Goal: Information Seeking & Learning: Find specific page/section

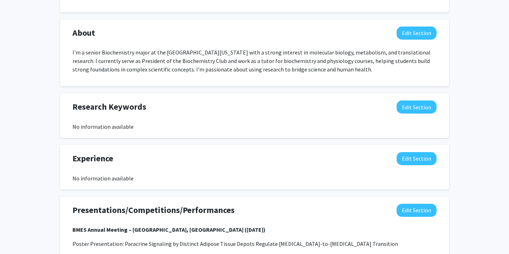
scroll to position [316, 0]
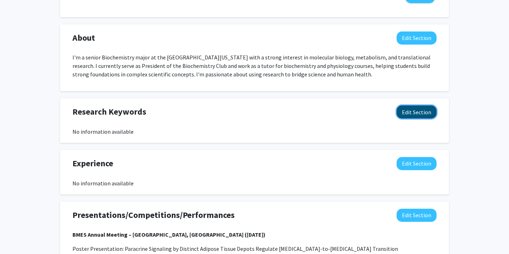
click at [429, 111] on button "Edit Section" at bounding box center [416, 111] width 40 height 13
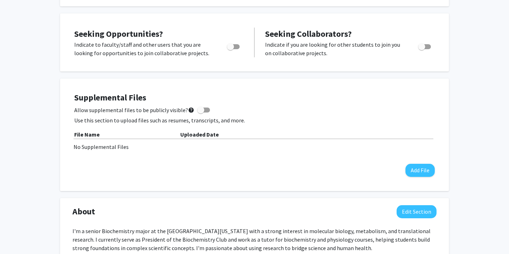
scroll to position [143, 0]
click at [307, 122] on p "Use this section to upload files such as resumes, transcripts, and more." at bounding box center [254, 119] width 360 height 8
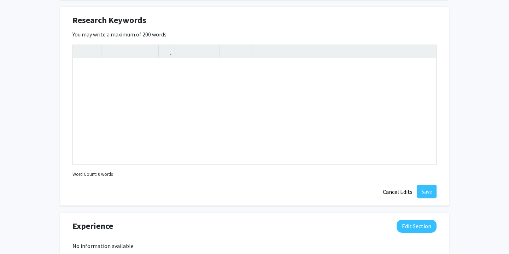
scroll to position [406, 0]
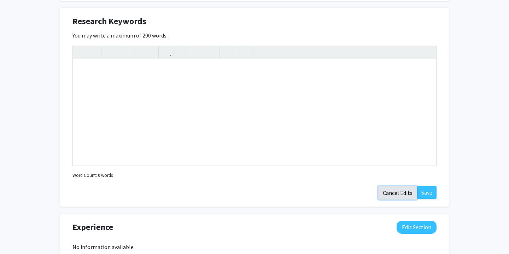
click at [400, 192] on button "Cancel Edits" at bounding box center [397, 192] width 39 height 13
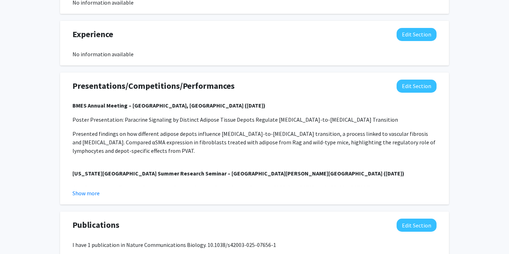
scroll to position [446, 0]
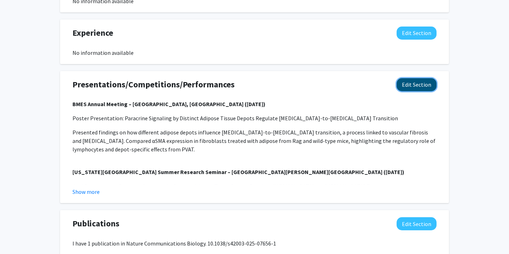
click at [412, 83] on button "Edit Section" at bounding box center [416, 84] width 40 height 13
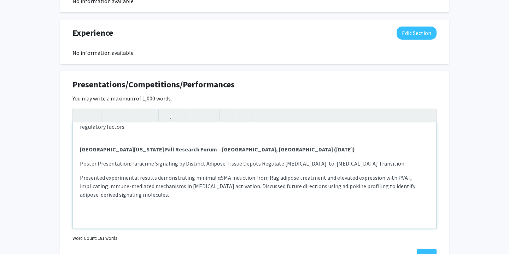
scroll to position [0, 0]
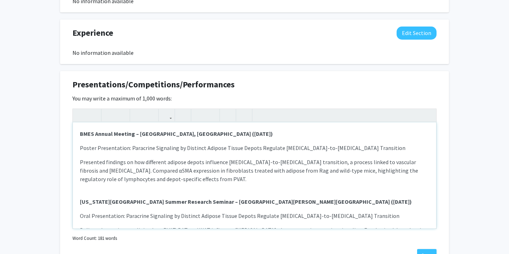
click at [80, 132] on strong "BMES Annual Meeting – [GEOGRAPHIC_DATA], [GEOGRAPHIC_DATA] ([DATE])" at bounding box center [176, 133] width 193 height 7
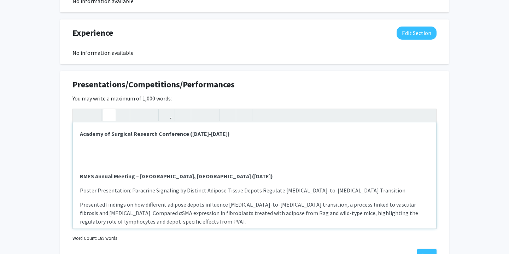
click at [228, 135] on strong "Academy of Surgical Research Conference ([DATE]-[DATE])" at bounding box center [155, 133] width 150 height 7
click at [161, 152] on div "Academy of Surgical Research Conference ([DATE]-[DATE]) BMES Annual Meeting – […" at bounding box center [254, 175] width 363 height 106
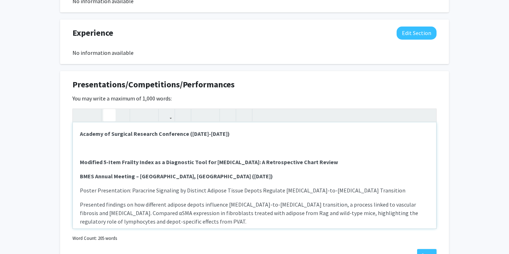
click at [105, 161] on strong "Modified 5-Item Frailty Index as a Diagnostic Tool for [MEDICAL_DATA]: A Retros…" at bounding box center [209, 161] width 258 height 7
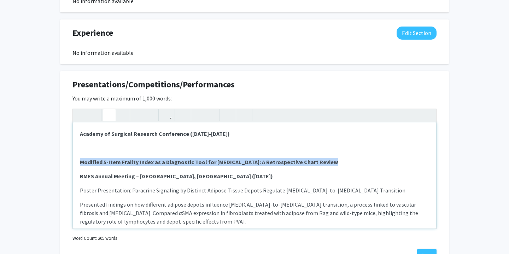
click at [105, 161] on strong "Modified 5-Item Frailty Index as a Diagnostic Tool for [MEDICAL_DATA]: A Retros…" at bounding box center [209, 161] width 258 height 7
click at [99, 155] on div "Academy of Surgical Research Conference ([DATE]-[DATE]) Modified 5-Item Frailty…" at bounding box center [254, 175] width 363 height 106
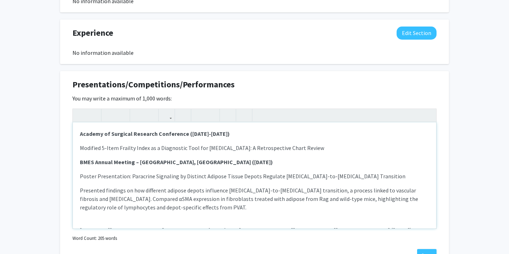
click at [78, 149] on div "Academy of Surgical Research Conference ([DATE]-[DATE]) Modified 5-Item Frailty…" at bounding box center [254, 175] width 363 height 106
click at [389, 151] on p "Poster Presentation: Modified 5-Item Frailty Index as a Diagnostic Tool for [ME…" at bounding box center [254, 147] width 349 height 8
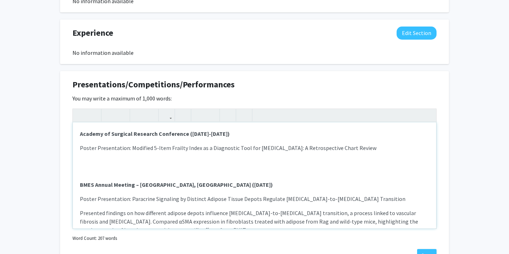
type textarea "<l><ipsumd>Sitamet co Adipisci Elitsedd Eiusmodtem (Incididun 32-82, 5852)</utl…"
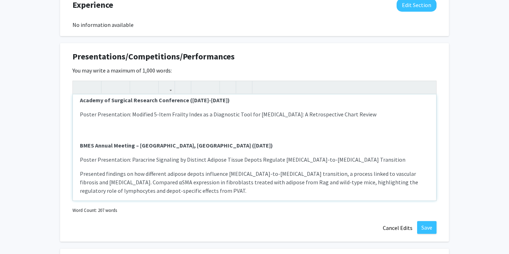
scroll to position [471, 0]
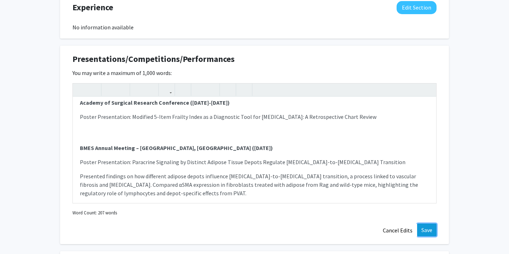
click at [428, 230] on button "Save" at bounding box center [426, 229] width 19 height 13
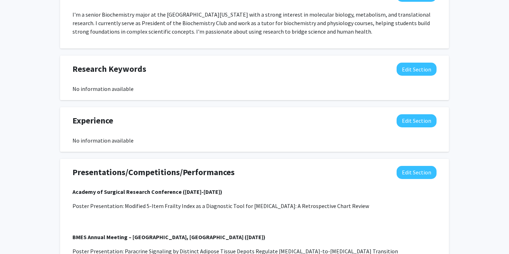
scroll to position [361, 0]
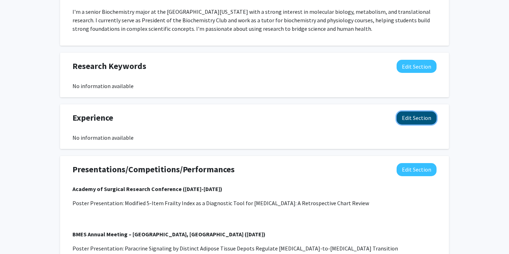
click at [412, 117] on button "Edit Section" at bounding box center [416, 117] width 40 height 13
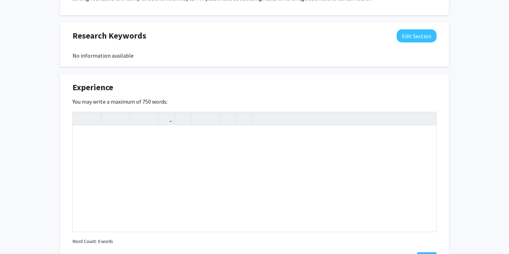
scroll to position [391, 0]
click at [214, 148] on div "Note to users with screen readers: Please deactivate our accessibility plugin f…" at bounding box center [254, 179] width 363 height 106
click at [102, 138] on div "WashU CardS Program" at bounding box center [254, 179] width 363 height 106
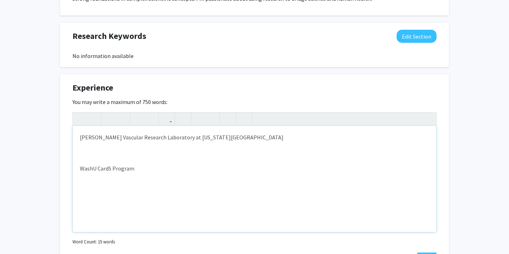
click at [153, 190] on div "[PERSON_NAME] Vascular Research Laboratory at [US_STATE][GEOGRAPHIC_DATA] WashU…" at bounding box center [254, 179] width 363 height 106
click at [143, 145] on div "[PERSON_NAME] Vascular Research Laboratory at [US_STATE][GEOGRAPHIC_DATA] WashU…" at bounding box center [254, 179] width 363 height 106
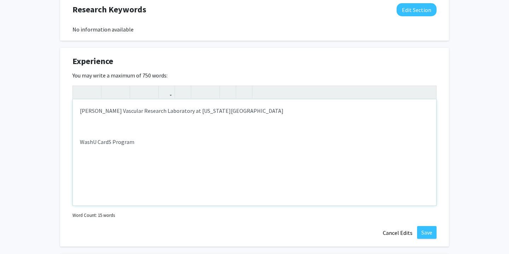
scroll to position [420, 0]
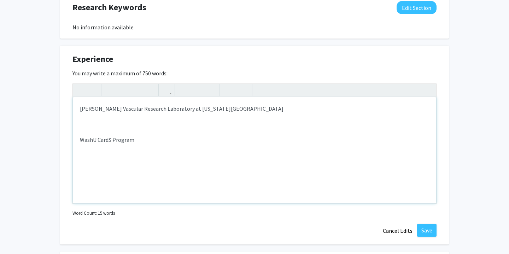
click at [136, 140] on p "WashU CardS Program" at bounding box center [254, 139] width 349 height 8
click at [111, 118] on div "[PERSON_NAME] Vascular Research Laboratory at [US_STATE][GEOGRAPHIC_DATA] WashU…" at bounding box center [254, 150] width 363 height 106
click at [79, 154] on div "[PERSON_NAME] Vascular Research Laboratory at [US_STATE][GEOGRAPHIC_DATA] Summe…" at bounding box center [254, 150] width 363 height 106
click at [189, 142] on p "WashU CardS Program ( Summer 2024" at bounding box center [254, 139] width 349 height 8
click at [78, 122] on div "[PERSON_NAME] Vascular Research Laboratory at [US_STATE][GEOGRAPHIC_DATA] Summe…" at bounding box center [254, 150] width 363 height 106
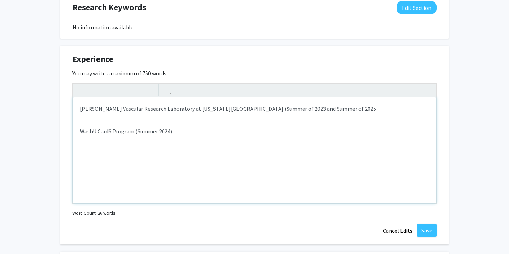
click at [404, 109] on p "[PERSON_NAME] Vascular Research Laboratory at [US_STATE][GEOGRAPHIC_DATA] ( Sum…" at bounding box center [254, 108] width 349 height 8
click at [236, 177] on div "[PERSON_NAME] Vascular Research Laboratory at [US_STATE][GEOGRAPHIC_DATA] ( Sum…" at bounding box center [254, 150] width 363 height 106
click at [426, 228] on button "Save" at bounding box center [426, 230] width 19 height 13
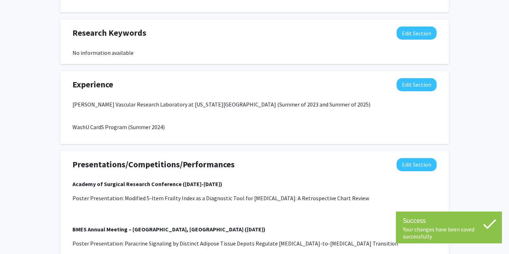
scroll to position [391, 0]
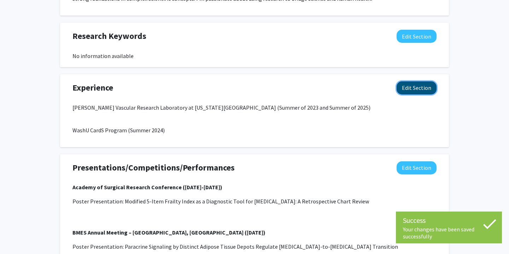
click at [423, 88] on button "Edit Section" at bounding box center [416, 87] width 40 height 13
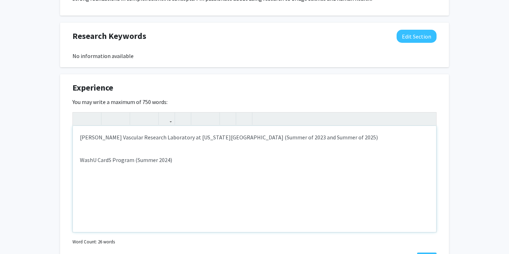
click at [96, 160] on p "WashU CardS Program ( Summer 2024)" at bounding box center [254, 159] width 349 height 8
click at [104, 158] on p "WashU CardS Program ( Summer 2024)" at bounding box center [254, 159] width 349 height 8
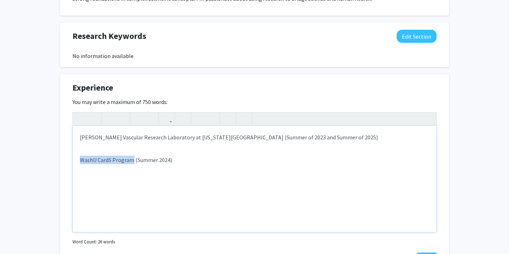
drag, startPoint x: 132, startPoint y: 159, endPoint x: 53, endPoint y: 159, distance: 79.5
click at [53, 159] on div "[PERSON_NAME] Edit Section See Public View help Degree Level: Undergraduate Stu…" at bounding box center [254, 112] width 509 height 957
click at [279, 194] on div "[PERSON_NAME] Vascular Research Laboratory at [US_STATE][GEOGRAPHIC_DATA] ( Sum…" at bounding box center [254, 179] width 363 height 106
type textarea "<p>[PERSON_NAME] Vascular Research Laboratory at [US_STATE][GEOGRAPHIC_DATA] (<…"
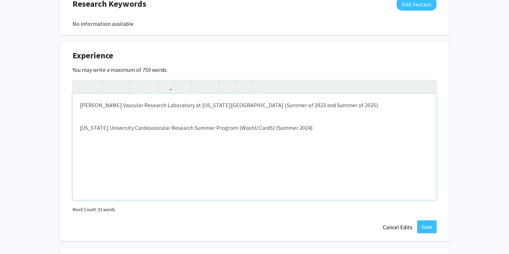
scroll to position [433, 0]
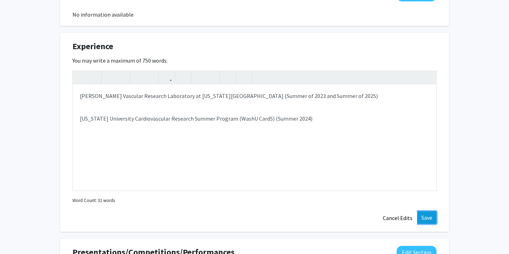
click at [430, 218] on button "Save" at bounding box center [426, 217] width 19 height 13
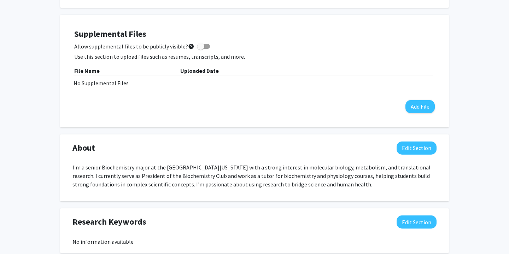
scroll to position [0, 0]
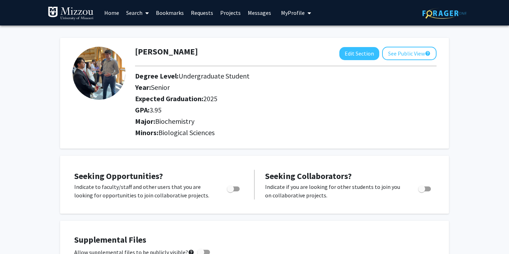
click at [116, 11] on link "Home" at bounding box center [112, 12] width 22 height 25
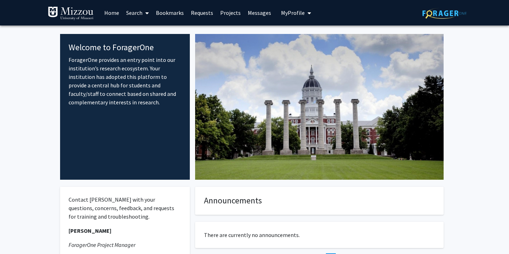
click at [227, 12] on link "Projects" at bounding box center [231, 12] width 28 height 25
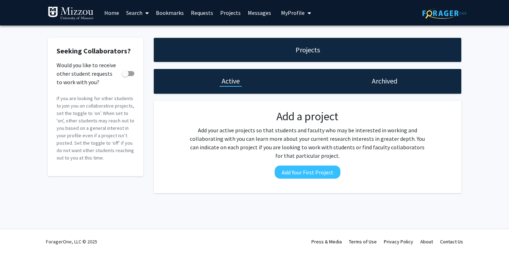
click at [255, 12] on link "Messages" at bounding box center [259, 12] width 30 height 25
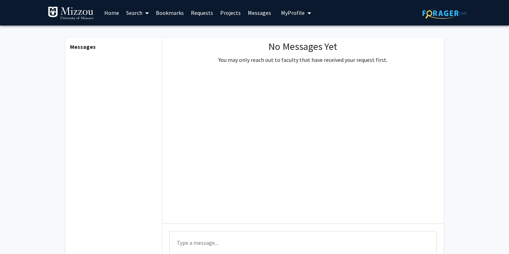
click at [205, 12] on link "Requests" at bounding box center [201, 12] width 29 height 25
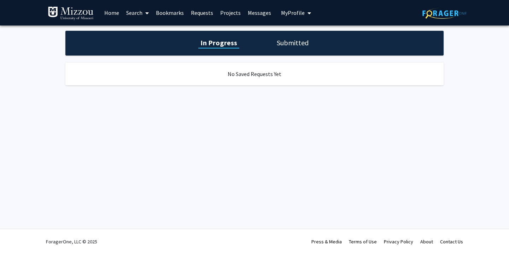
click at [227, 13] on link "Projects" at bounding box center [231, 12] width 28 height 25
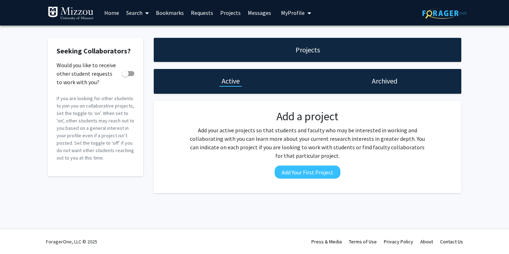
click at [166, 14] on link "Bookmarks" at bounding box center [169, 12] width 35 height 25
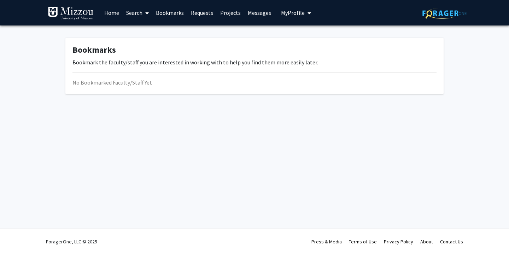
click at [147, 13] on icon at bounding box center [147, 13] width 4 height 6
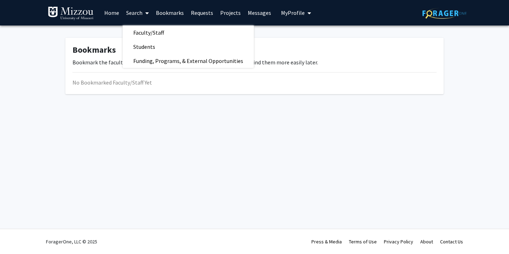
click at [289, 12] on span "My Profile" at bounding box center [293, 12] width 24 height 7
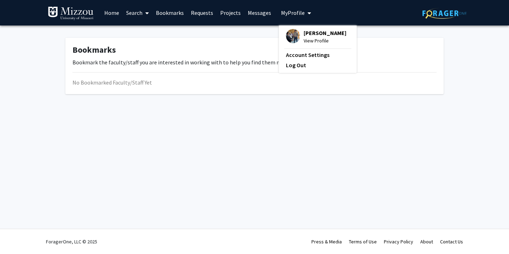
click at [305, 14] on span "My profile dropdown to access profile and logout" at bounding box center [308, 13] width 6 height 25
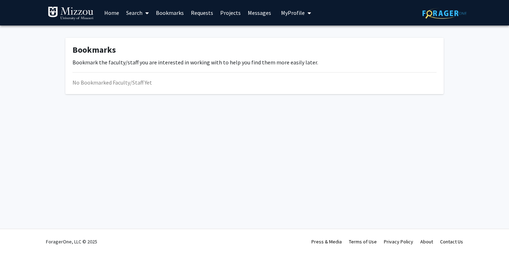
click at [305, 14] on span "My profile dropdown to access profile and logout" at bounding box center [308, 13] width 6 height 25
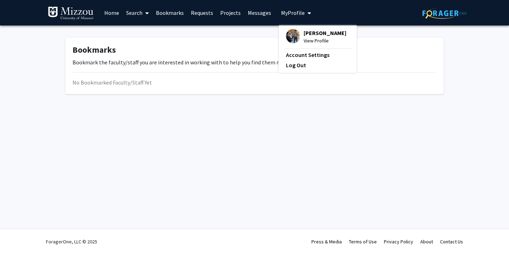
click at [143, 13] on span at bounding box center [145, 13] width 6 height 25
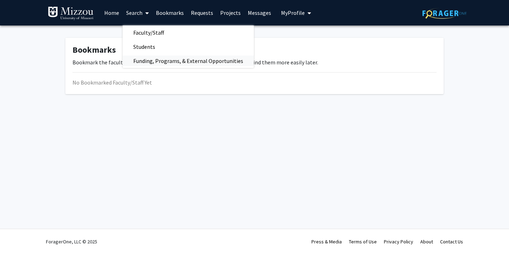
click at [147, 60] on span "Funding, Programs, & External Opportunities" at bounding box center [188, 61] width 131 height 14
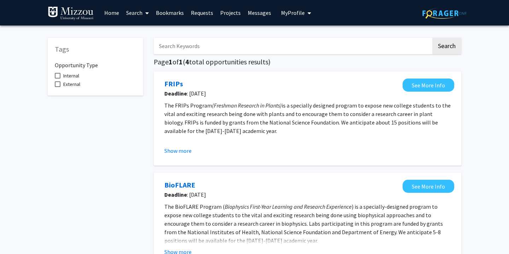
click at [146, 14] on icon at bounding box center [147, 13] width 4 height 6
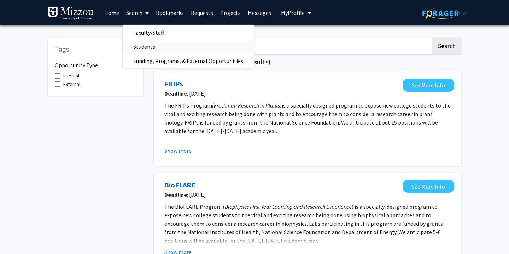
click at [154, 41] on span "Students" at bounding box center [144, 47] width 43 height 14
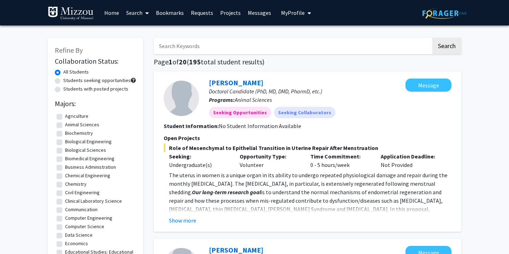
click at [85, 133] on label "Biochemistry" at bounding box center [79, 132] width 28 height 7
click at [70, 133] on input "Biochemistry" at bounding box center [67, 131] width 5 height 5
checkbox input "true"
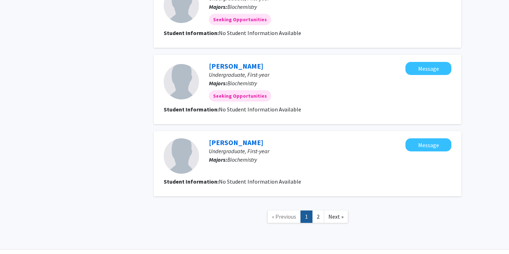
scroll to position [817, 0]
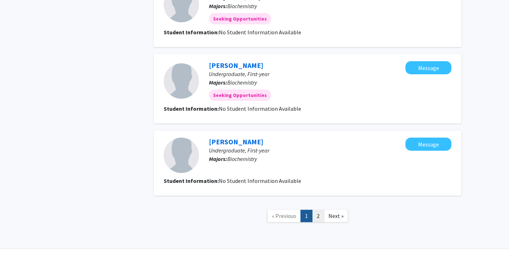
click at [316, 210] on link "2" at bounding box center [318, 216] width 12 height 12
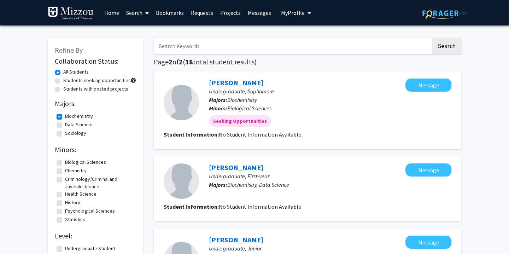
click at [141, 13] on link "Search" at bounding box center [138, 12] width 30 height 25
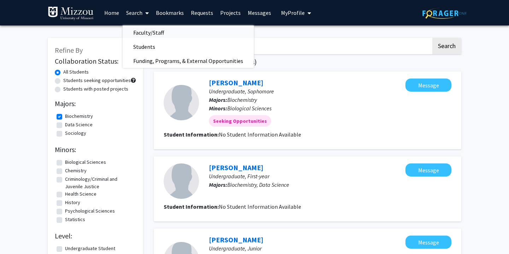
click at [145, 34] on span "Faculty/Staff" at bounding box center [149, 32] width 52 height 14
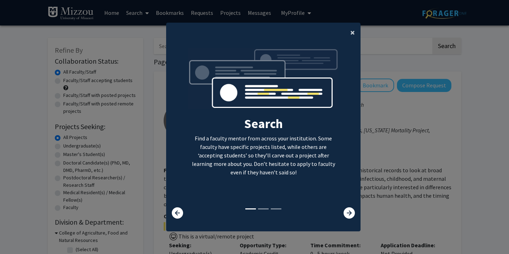
click at [354, 31] on span "×" at bounding box center [352, 32] width 5 height 11
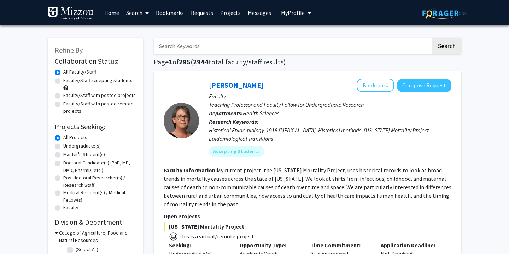
click at [270, 48] on input "Search Keywords" at bounding box center [292, 46] width 277 height 16
click at [432, 38] on button "Search" at bounding box center [446, 46] width 29 height 16
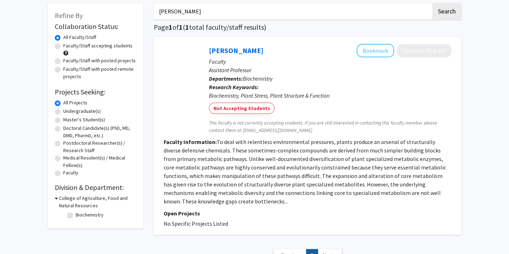
scroll to position [33, 0]
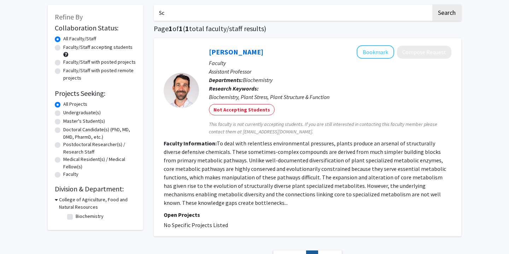
type input "S"
type input "[PERSON_NAME]"
click at [432, 5] on button "Search" at bounding box center [446, 13] width 29 height 16
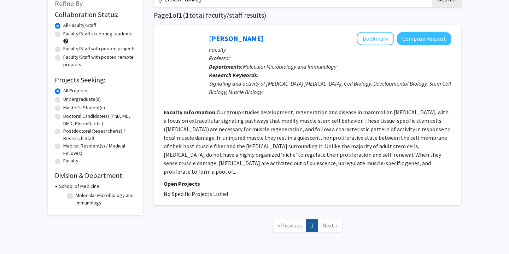
scroll to position [47, 0]
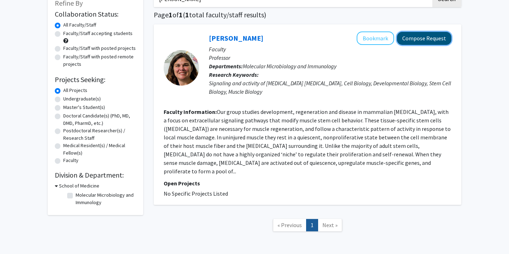
click at [424, 36] on button "Compose Request" at bounding box center [424, 38] width 54 height 13
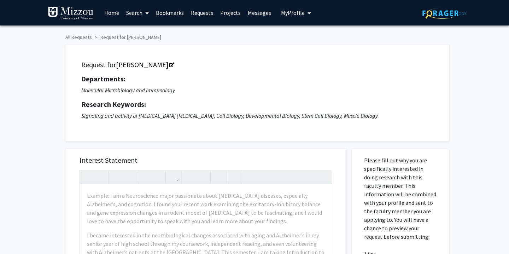
click at [252, 16] on link "Messages" at bounding box center [259, 12] width 30 height 25
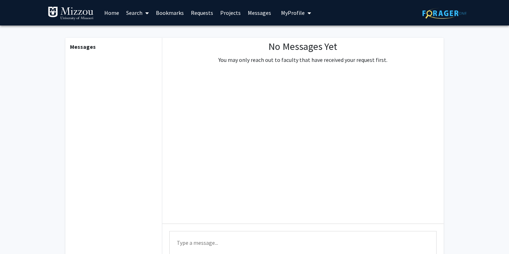
click at [196, 10] on link "Requests" at bounding box center [201, 12] width 29 height 25
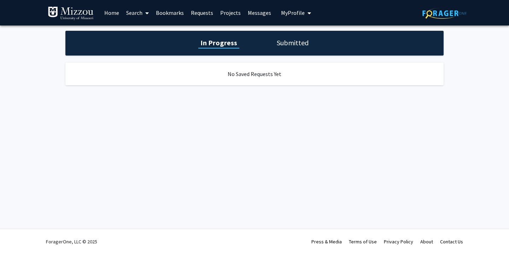
click at [286, 47] on h1 "Submitted" at bounding box center [293, 43] width 36 height 10
click at [212, 48] on div "In Progress Submitted" at bounding box center [254, 43] width 378 height 25
click at [135, 10] on link "Search" at bounding box center [138, 12] width 30 height 25
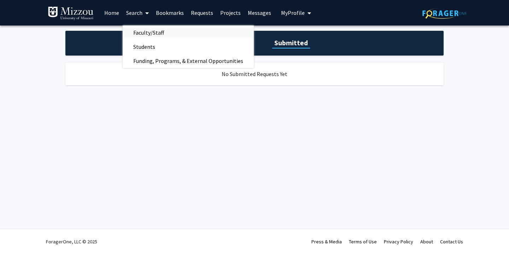
click at [152, 35] on span "Faculty/Staff" at bounding box center [149, 32] width 52 height 14
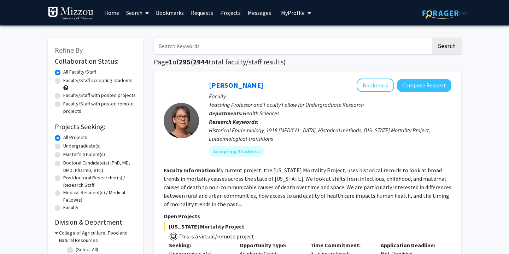
click at [206, 47] on input "Search Keywords" at bounding box center [292, 46] width 277 height 16
click at [432, 38] on button "Search" at bounding box center [446, 46] width 29 height 16
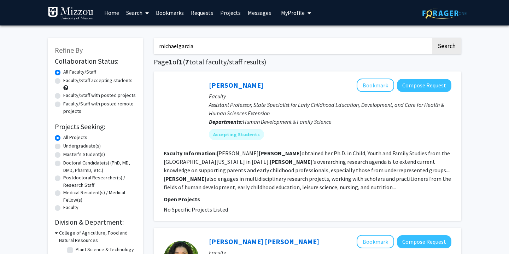
click at [432, 38] on button "Search" at bounding box center [446, 46] width 29 height 16
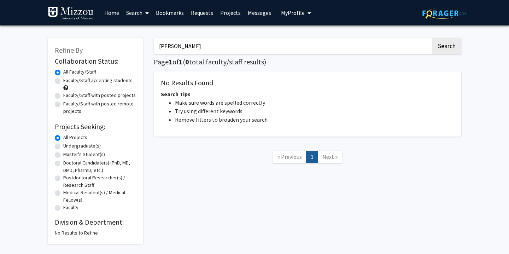
type input "[PERSON_NAME]"
click at [432, 38] on button "Search" at bounding box center [446, 46] width 29 height 16
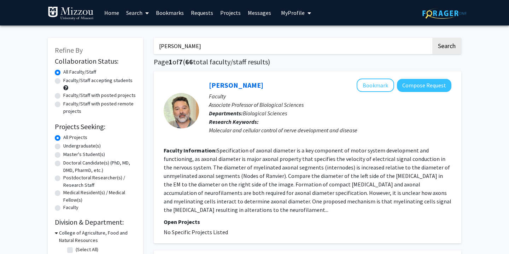
click at [82, 11] on img at bounding box center [71, 13] width 46 height 14
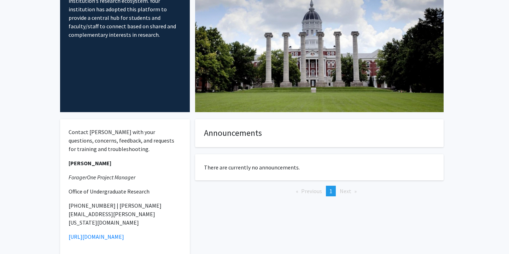
scroll to position [68, 0]
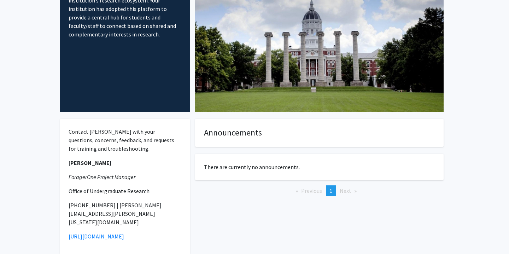
click at [82, 159] on strong "[PERSON_NAME]" at bounding box center [90, 162] width 43 height 7
copy strong "[PERSON_NAME]"
click at [36, 129] on fg-internal-home-page "Welcome to ForagerOne ForagerOne provides an entry point into our institution’s…" at bounding box center [254, 119] width 509 height 322
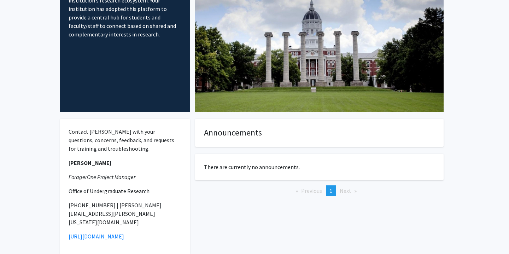
click at [43, 154] on fg-internal-home-page "Welcome to ForagerOne ForagerOne provides an entry point into our institution’s…" at bounding box center [254, 119] width 509 height 322
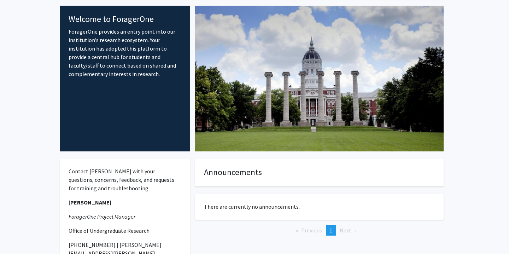
scroll to position [0, 0]
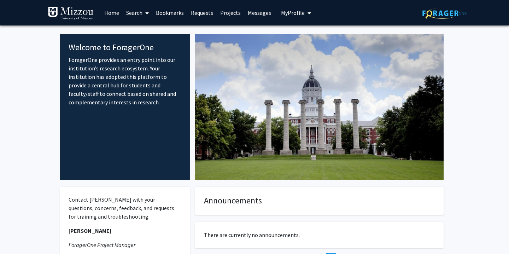
click at [38, 113] on fg-internal-home-page "Welcome to ForagerOne ForagerOne provides an entry point into our institution’s…" at bounding box center [254, 186] width 509 height 322
click at [293, 11] on span "My Profile" at bounding box center [293, 12] width 24 height 7
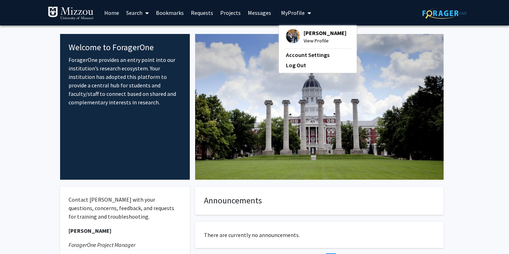
click at [307, 34] on span "[PERSON_NAME]" at bounding box center [325, 33] width 43 height 8
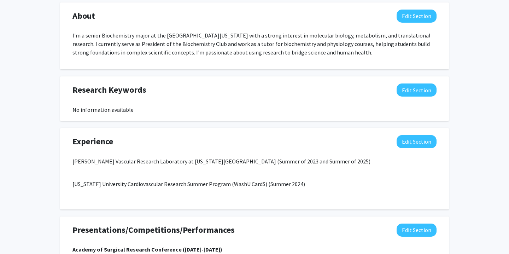
scroll to position [339, 0]
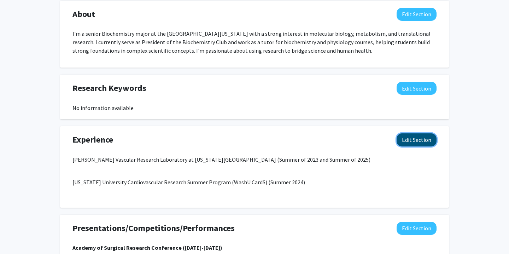
click at [412, 138] on button "Edit Section" at bounding box center [416, 139] width 40 height 13
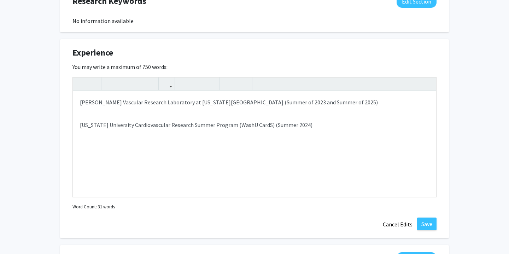
scroll to position [423, 0]
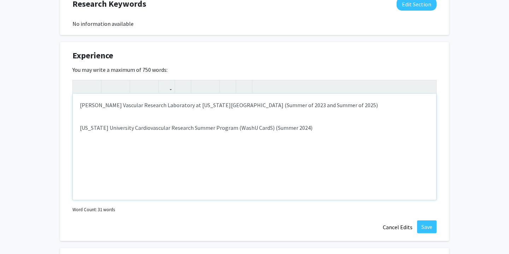
click at [219, 120] on div "[PERSON_NAME] Vascular Research Laboratory at [US_STATE][GEOGRAPHIC_DATA] ( Sum…" at bounding box center [254, 147] width 363 height 106
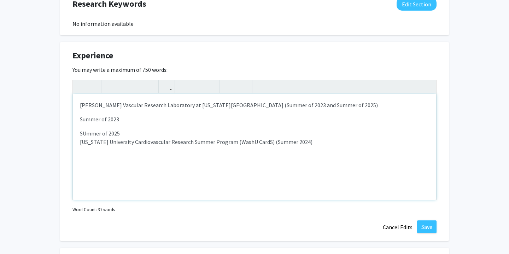
click at [87, 135] on p "SUmmer of 2025 [US_STATE][GEOGRAPHIC_DATA] Cardiovascular Research Summer Progr…" at bounding box center [254, 144] width 349 height 31
click at [123, 133] on p "Summer of 2025 [US_STATE][GEOGRAPHIC_DATA] Cardiovascular Research Summer Progr…" at bounding box center [254, 144] width 349 height 31
click at [125, 121] on p "Summer of 2023" at bounding box center [254, 119] width 349 height 8
click at [124, 136] on p "Summer of 2025: [US_STATE][GEOGRAPHIC_DATA] Cardiovascular Research Summer Prog…" at bounding box center [254, 144] width 349 height 31
type textarea "<p>[PERSON_NAME] Vascular Research Laboratory at [US_STATE][GEOGRAPHIC_DATA] (<…"
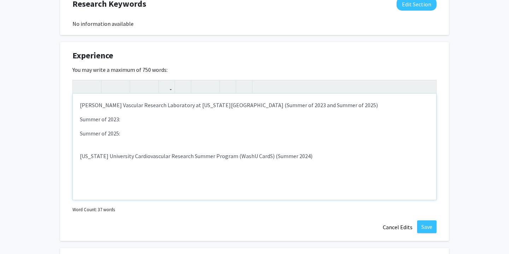
click at [78, 118] on div "[PERSON_NAME] Vascular Research Laboratory at [US_STATE][GEOGRAPHIC_DATA] ( Sum…" at bounding box center [254, 147] width 363 height 106
click at [82, 121] on p "Summer of 2023:" at bounding box center [254, 119] width 349 height 8
click at [80, 121] on p "Summer of 2023:" at bounding box center [254, 119] width 349 height 8
click at [87, 104] on p "[PERSON_NAME] Vascular Research Laboratory at [US_STATE][GEOGRAPHIC_DATA] ( Sum…" at bounding box center [254, 105] width 349 height 8
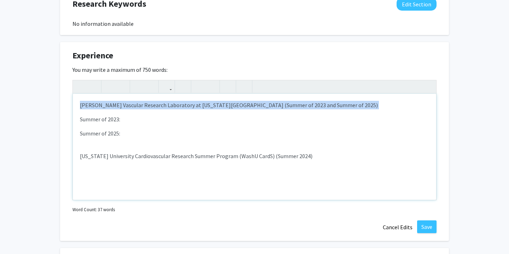
click at [87, 104] on p "[PERSON_NAME] Vascular Research Laboratory at [US_STATE][GEOGRAPHIC_DATA] ( Sum…" at bounding box center [254, 105] width 349 height 8
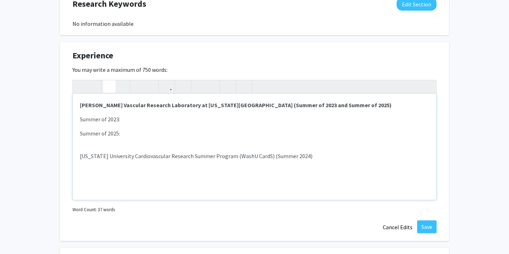
click at [97, 160] on p "[US_STATE] University Cardiovascular Research Summer Program (WashU CardS) ( Su…" at bounding box center [254, 158] width 349 height 31
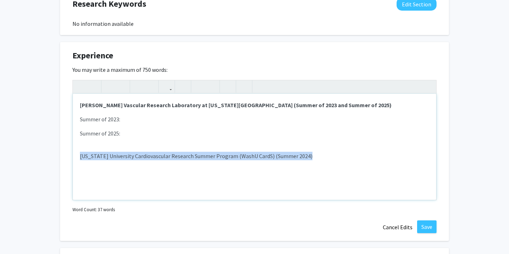
click at [97, 160] on p "[US_STATE] University Cardiovascular Research Summer Program (WashU CardS) ( Su…" at bounding box center [254, 158] width 349 height 31
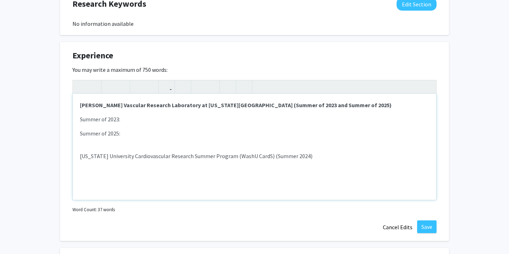
click at [97, 160] on p "[US_STATE] University Cardiovascular Research Summer Program (WashU CardS) ( Su…" at bounding box center [254, 158] width 349 height 31
click at [94, 157] on p "[US_STATE] University Cardiovascular Research Summer Program (WashU CardS) ( Su…" at bounding box center [254, 156] width 349 height 8
click at [103, 182] on div "[PERSON_NAME] Vascular Research Laboratory at [US_STATE][GEOGRAPHIC_DATA] ( Sum…" at bounding box center [254, 147] width 363 height 106
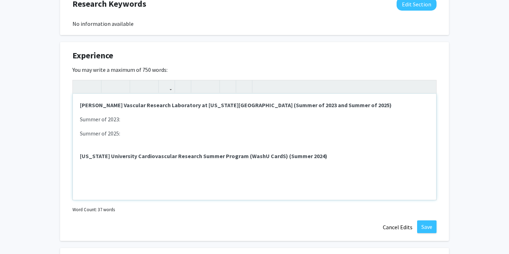
click at [140, 135] on p "Summer of 2025:" at bounding box center [254, 133] width 349 height 8
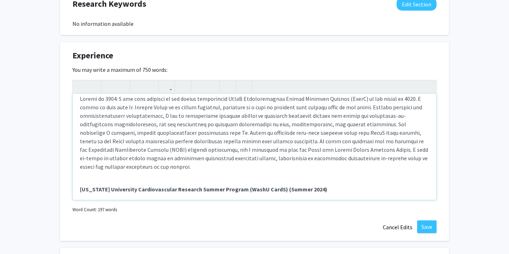
scroll to position [34, 0]
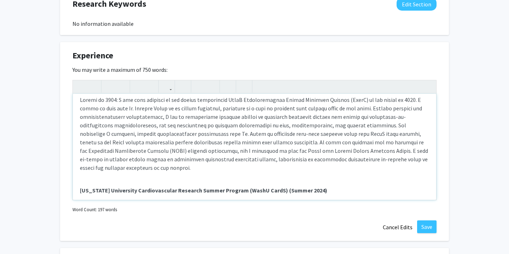
click at [338, 124] on p "Note to users with screen readers: Please deactivate our accessibility plugin f…" at bounding box center [254, 133] width 349 height 76
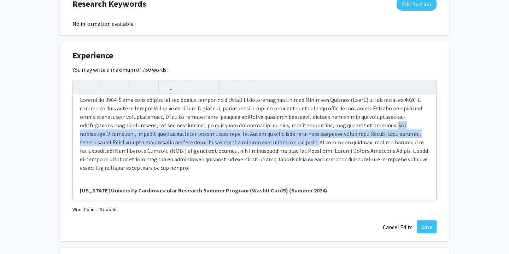
drag, startPoint x: 338, startPoint y: 124, endPoint x: 255, endPoint y: 143, distance: 84.9
click at [255, 143] on p "Note to users with screen readers: Please deactivate our accessibility plugin f…" at bounding box center [254, 133] width 349 height 76
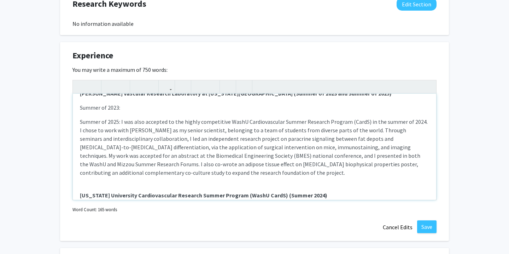
scroll to position [0, 0]
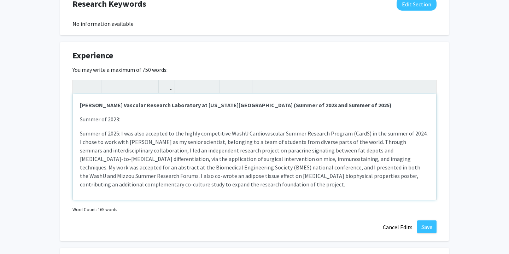
click at [82, 131] on p "Summer of 2025: I was also accepted to the highly competitive WashU Cardiovascu…" at bounding box center [254, 158] width 349 height 59
drag, startPoint x: 81, startPoint y: 131, endPoint x: 117, endPoint y: 135, distance: 36.2
click at [117, 135] on p "Summer of 2025: I was also accepted to the highly competitive WashU Cardiovascu…" at bounding box center [254, 158] width 349 height 59
click at [87, 131] on strong "ummer of 2025" at bounding box center [102, 133] width 38 height 7
click at [83, 132] on p "S ummer of 2025 : I was also accepted to the highly competitive WashU Cardiovas…" at bounding box center [254, 158] width 349 height 59
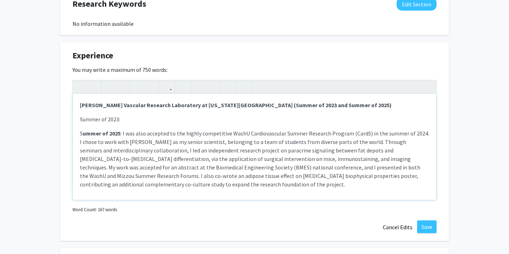
click at [83, 152] on p "S ummer of 2025 : I was also accepted to the highly competitive WashU Cardiovas…" at bounding box center [254, 158] width 349 height 59
click at [82, 133] on div "[PERSON_NAME] Vascular Research Laboratory at [US_STATE][GEOGRAPHIC_DATA] ( Sum…" at bounding box center [254, 147] width 363 height 106
click at [83, 118] on p "Summer of 2023:" at bounding box center [254, 119] width 349 height 8
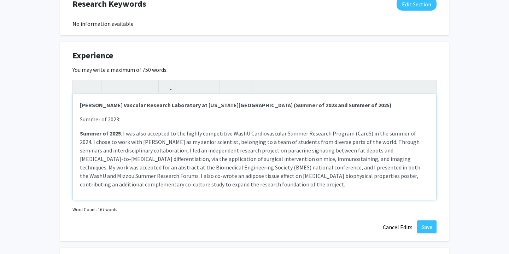
click at [81, 119] on p "Summer of 2023:" at bounding box center [254, 119] width 349 height 8
drag, startPoint x: 81, startPoint y: 119, endPoint x: 117, endPoint y: 120, distance: 36.8
click at [117, 120] on p "Summer of 2023:" at bounding box center [254, 119] width 349 height 8
click at [126, 121] on p "Summer of 2023 :" at bounding box center [254, 119] width 349 height 8
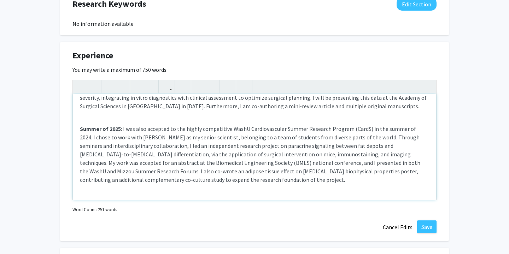
scroll to position [78, 0]
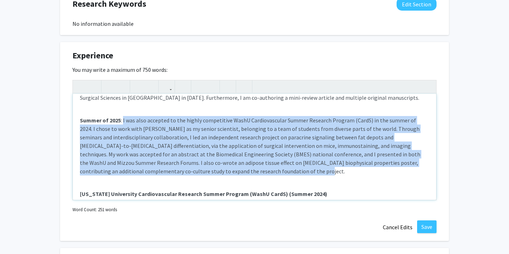
drag, startPoint x: 172, startPoint y: 171, endPoint x: 122, endPoint y: 121, distance: 70.0
click at [122, 121] on p "S ummer of 2025 : I was also accepted to the highly competitive WashU Cardiovas…" at bounding box center [254, 145] width 349 height 59
copy p "I was also accepted to the highly competitive WashU Cardiovascular Summer Resea…"
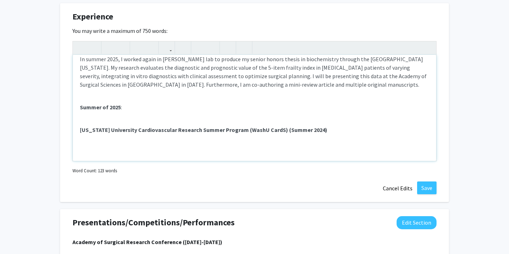
scroll to position [469, 0]
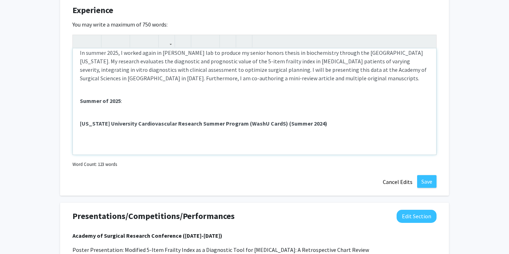
click at [141, 141] on p "[US_STATE] University Cardiovascular Research Summer Program (WashU CardS) ( Su…" at bounding box center [254, 126] width 349 height 31
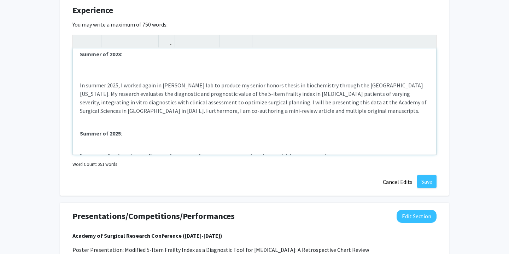
scroll to position [19, 0]
click at [131, 101] on p "In summer 2025, I worked again in [PERSON_NAME] lab to produce my senior honors…" at bounding box center [254, 98] width 349 height 34
copy p "clinical"
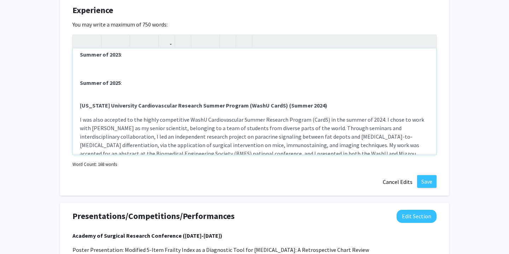
click at [150, 82] on p "S ummer of 2025 :" at bounding box center [254, 82] width 349 height 8
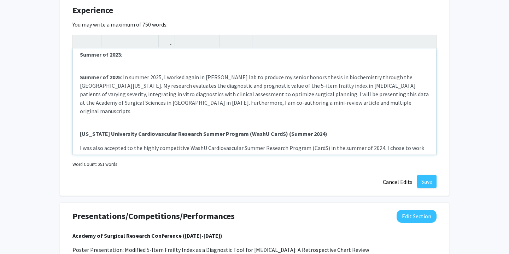
scroll to position [0, 0]
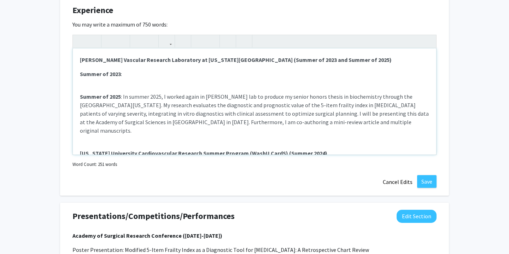
click at [313, 123] on p "S ummer of 2025 : In summer 2025, I worked again in [PERSON_NAME] lab to produc…" at bounding box center [254, 113] width 349 height 42
click at [326, 122] on p "S ummer of 2025 : In summer 2025, I worked again in [PERSON_NAME] lab to produc…" at bounding box center [254, 113] width 349 height 42
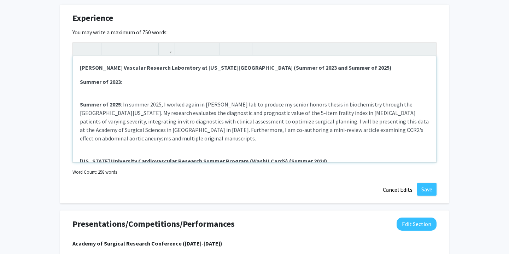
scroll to position [460, 0]
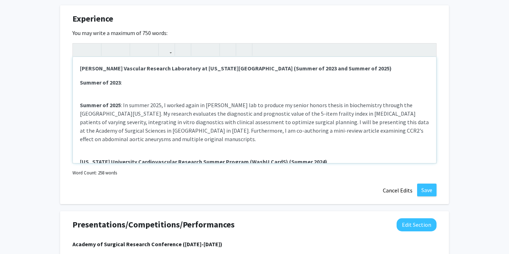
click at [163, 91] on div "[PERSON_NAME] Vascular Research Laboratory at [US_STATE][GEOGRAPHIC_DATA] ( Sum…" at bounding box center [254, 110] width 363 height 106
click at [158, 83] on p "Summer of 2023 :" at bounding box center [254, 82] width 349 height 8
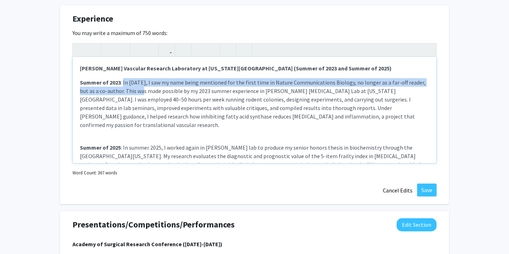
drag, startPoint x: 123, startPoint y: 83, endPoint x: 142, endPoint y: 92, distance: 21.7
click at [142, 92] on p "Summer of 2023 : In [DATE], I saw my name being mentioned for the first time in…" at bounding box center [254, 103] width 349 height 51
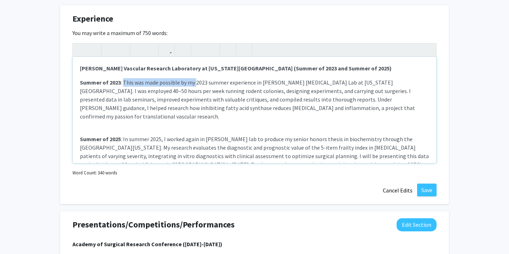
drag, startPoint x: 195, startPoint y: 82, endPoint x: 123, endPoint y: 82, distance: 71.4
click at [123, 82] on p "Summer of 2023 : This was made possible by my 2023 summer experience in [PERSON…" at bounding box center [254, 99] width 349 height 42
click at [235, 77] on div "[PERSON_NAME] Vascular Research Laboratory at [US_STATE][GEOGRAPHIC_DATA] ( Sum…" at bounding box center [254, 110] width 363 height 106
drag, startPoint x: 256, startPoint y: 83, endPoint x: 121, endPoint y: 86, distance: 134.7
click at [121, 86] on p "Summer of 2023 : This was made possible by my 2023 summer experience in [PERSON…" at bounding box center [254, 99] width 349 height 42
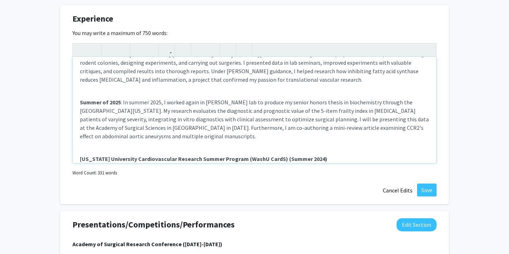
scroll to position [22, 0]
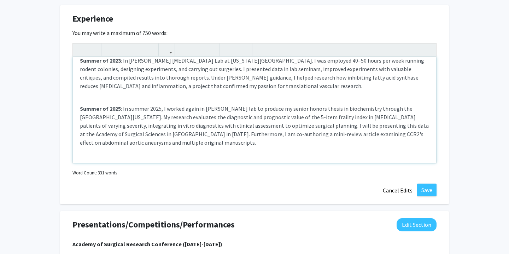
drag, startPoint x: 327, startPoint y: 86, endPoint x: 165, endPoint y: 89, distance: 162.6
click at [165, 89] on p "Summer of 2023 : In [PERSON_NAME] [MEDICAL_DATA] Lab at [US_STATE][GEOGRAPHIC_D…" at bounding box center [254, 73] width 349 height 34
click at [201, 87] on p "Summer of 2023 : In [PERSON_NAME] [MEDICAL_DATA] Lab at [US_STATE][GEOGRAPHIC_D…" at bounding box center [254, 73] width 349 height 34
click at [225, 85] on p "Summer of 2023 : In [PERSON_NAME] [MEDICAL_DATA] Lab at [US_STATE][GEOGRAPHIC_D…" at bounding box center [254, 73] width 349 height 34
type textarea "<l><ipsumd>Si. Ametcon Adipi Elitsedd Eiusmodt Incididunt ut Laboreetdo Magnaal…"
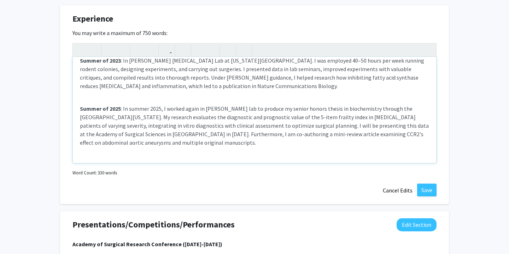
click at [198, 88] on p "Summer of 2023 : In [PERSON_NAME] [MEDICAL_DATA] Lab at [US_STATE][GEOGRAPHIC_D…" at bounding box center [254, 73] width 349 height 34
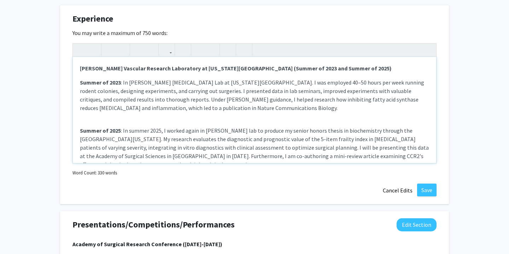
scroll to position [4, 0]
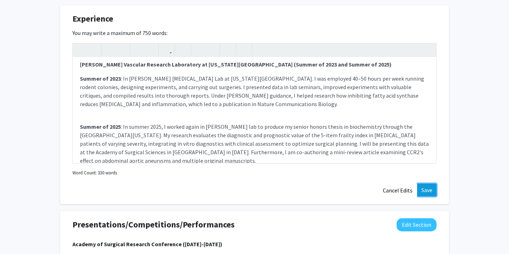
click at [426, 187] on button "Save" at bounding box center [426, 189] width 19 height 13
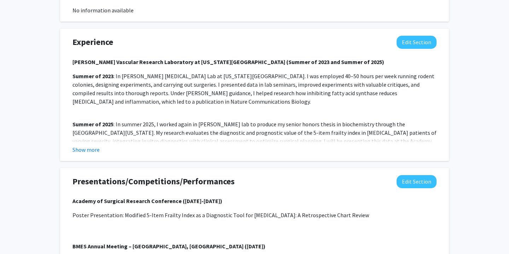
scroll to position [436, 0]
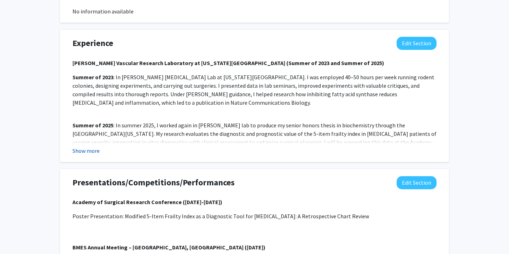
click at [88, 153] on button "Show more" at bounding box center [85, 150] width 27 height 8
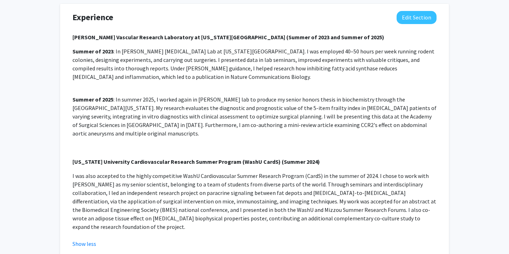
scroll to position [469, 0]
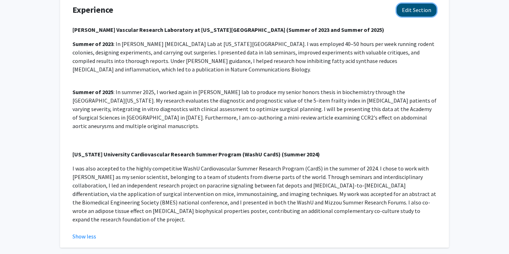
click at [435, 11] on button "Edit Section" at bounding box center [416, 10] width 40 height 13
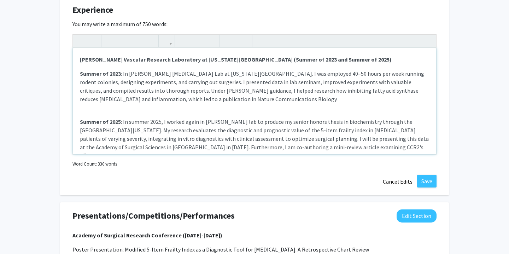
click at [102, 106] on div "[PERSON_NAME] Vascular Research Laboratory at [US_STATE][GEOGRAPHIC_DATA] ( Sum…" at bounding box center [254, 101] width 363 height 106
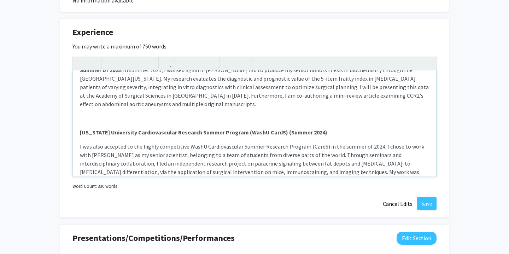
scroll to position [73, 0]
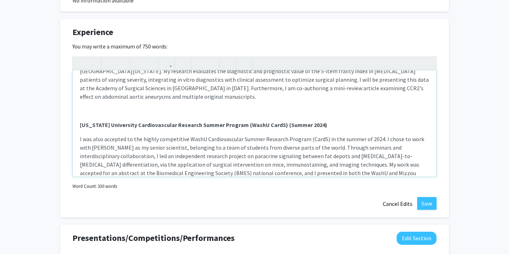
click at [110, 114] on div "[PERSON_NAME] Vascular Research Laboratory at [US_STATE][GEOGRAPHIC_DATA] ( Sum…" at bounding box center [254, 123] width 363 height 106
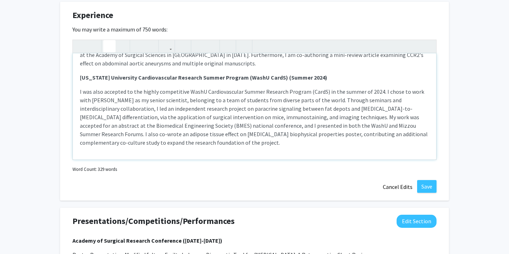
scroll to position [465, 0]
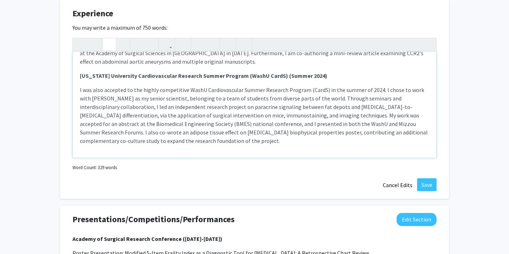
click at [150, 147] on div "[PERSON_NAME] Vascular Research Laboratory at [US_STATE][GEOGRAPHIC_DATA] ( Sum…" at bounding box center [254, 105] width 363 height 106
click at [424, 184] on button "Save" at bounding box center [426, 184] width 19 height 13
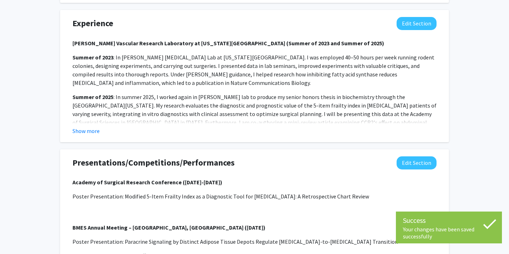
scroll to position [453, 0]
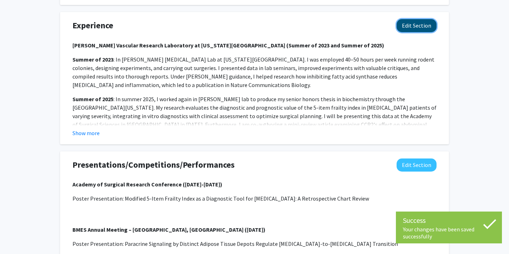
click at [413, 29] on button "Edit Section" at bounding box center [416, 25] width 40 height 13
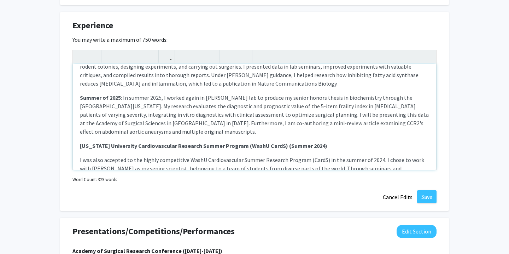
scroll to position [30, 0]
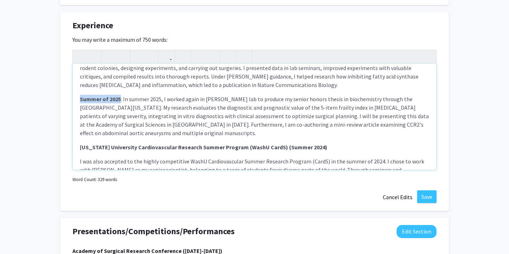
drag, startPoint x: 80, startPoint y: 98, endPoint x: 119, endPoint y: 99, distance: 38.9
click at [119, 99] on p "S ummer of 2025 : In summer 2025, I worked again in [PERSON_NAME] lab to produc…" at bounding box center [254, 116] width 349 height 42
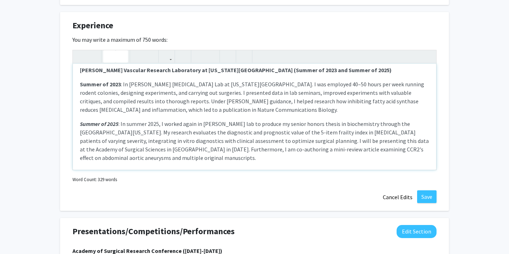
scroll to position [2, 0]
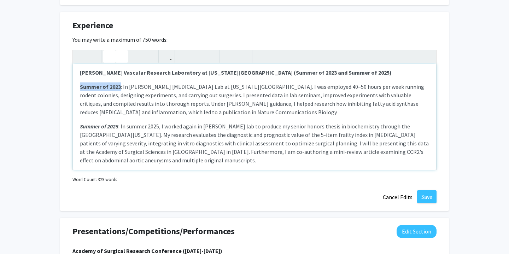
drag, startPoint x: 81, startPoint y: 86, endPoint x: 119, endPoint y: 84, distance: 38.2
click at [119, 84] on strong "Summer of 2023" at bounding box center [100, 86] width 41 height 7
type textarea "<l><ipsumd>Si. Ametcon Adipi Elitsedd Eiusmodt Incididunt ut Laboreetdo Magnaal…"
click at [140, 100] on p "Summer of 2023 : In [PERSON_NAME] [MEDICAL_DATA] Lab at [US_STATE][GEOGRAPHIC_D…" at bounding box center [254, 99] width 349 height 34
click at [425, 195] on button "Save" at bounding box center [426, 196] width 19 height 13
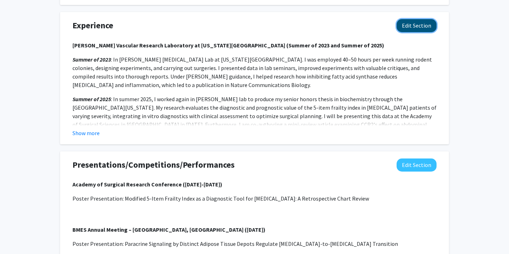
click at [412, 30] on button "Edit Section" at bounding box center [416, 25] width 40 height 13
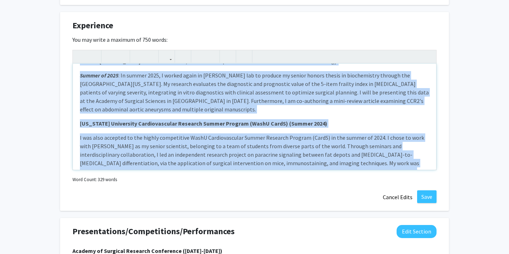
scroll to position [89, 0]
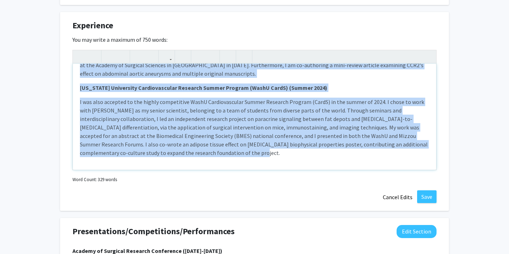
drag, startPoint x: 80, startPoint y: 72, endPoint x: 239, endPoint y: 183, distance: 194.1
click at [239, 183] on div "[PERSON_NAME] Vascular Research Laboratory at [US_STATE][GEOGRAPHIC_DATA] ( Sum…" at bounding box center [254, 117] width 364 height 135
copy div "Lo. Ipsumdo Sitam Consecte Adipisci Elitseddoe te Incididunt Utlaboreet Dolore …"
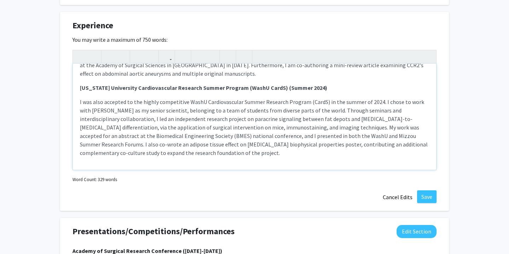
click at [219, 141] on p "I was also accepted to the highly competitive WashU Cardiovascular Summer Resea…" at bounding box center [254, 127] width 349 height 59
click at [430, 195] on button "Save" at bounding box center [426, 196] width 19 height 13
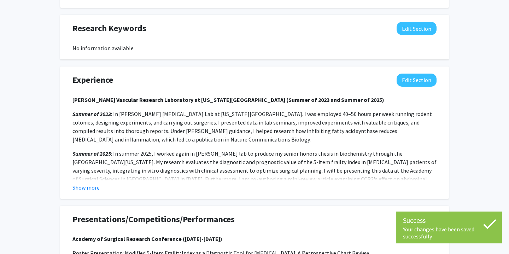
scroll to position [399, 0]
click at [419, 28] on button "Edit Section" at bounding box center [416, 28] width 40 height 13
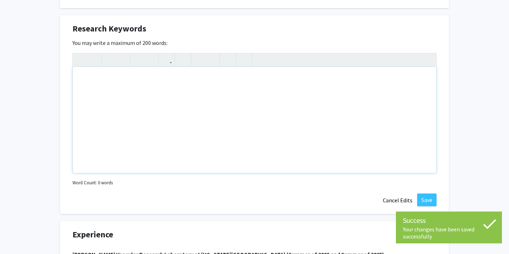
click at [194, 132] on div "Note to users with screen readers: Please deactivate our accessibility plugin f…" at bounding box center [254, 120] width 363 height 106
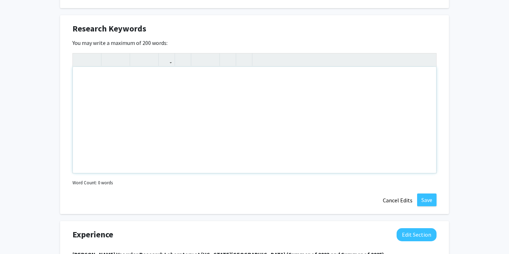
paste div "Note to users with screen readers: Please deactivate our accessibility plugin f…"
type textarea "<p>Vascular biology, [MEDICAL_DATA], [MEDICAL_DATA], frailty index, surgical ou…"
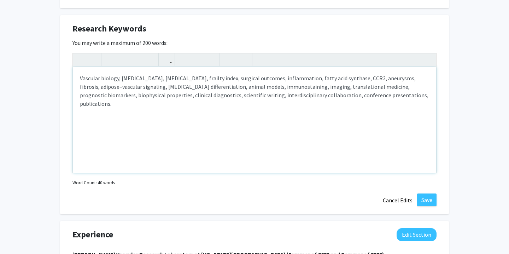
click at [255, 95] on p "Vascular biology, [MEDICAL_DATA], [MEDICAL_DATA], frailty index, surgical outco…" at bounding box center [254, 91] width 349 height 34
click at [432, 200] on button "Save" at bounding box center [426, 199] width 19 height 13
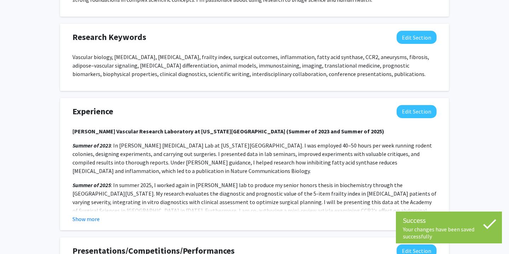
scroll to position [387, 0]
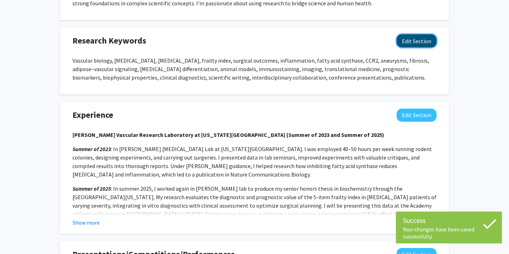
click at [410, 40] on button "Edit Section" at bounding box center [416, 40] width 40 height 13
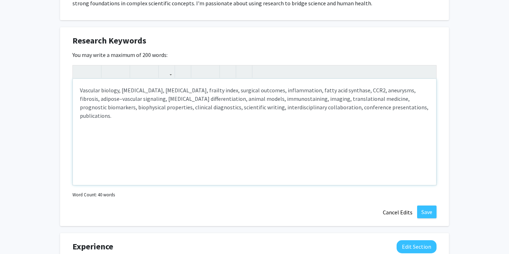
click at [261, 99] on p "Vascular biology, [MEDICAL_DATA], [MEDICAL_DATA], frailty index, surgical outco…" at bounding box center [254, 103] width 349 height 34
click at [191, 104] on p "Vascular biology, [MEDICAL_DATA], [MEDICAL_DATA], frailty index, surgical outco…" at bounding box center [254, 103] width 349 height 34
click at [433, 209] on button "Save" at bounding box center [426, 211] width 19 height 13
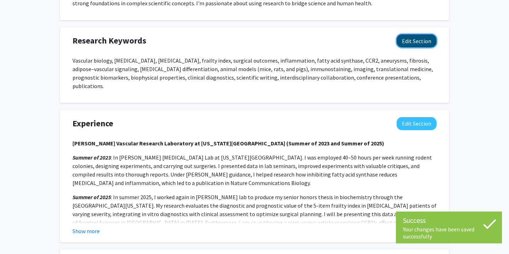
click at [405, 42] on button "Edit Section" at bounding box center [416, 40] width 40 height 13
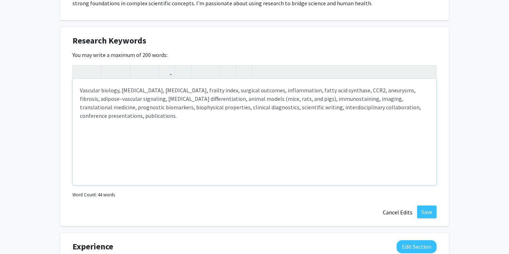
click at [425, 92] on p "Vascular biology, [MEDICAL_DATA], [MEDICAL_DATA], frailty index, surgical outco…" at bounding box center [254, 103] width 349 height 34
click at [396, 90] on p "Vascular biology, [MEDICAL_DATA], [MEDICAL_DATA], frailty index, surgical outco…" at bounding box center [254, 103] width 349 height 34
type textarea "<p>Vascular biology, [MEDICAL_DATA], [MEDICAL_DATA], frailty index, surgical ou…"
click at [126, 111] on p "Vascular biology, [MEDICAL_DATA], [MEDICAL_DATA], frailty index, surgical outco…" at bounding box center [254, 103] width 349 height 34
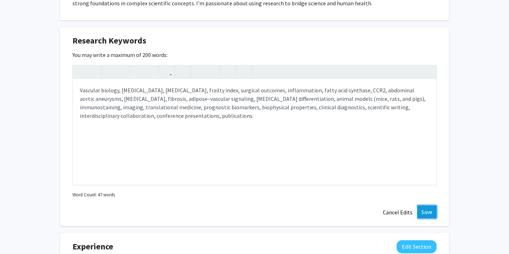
click at [423, 206] on button "Save" at bounding box center [426, 211] width 19 height 13
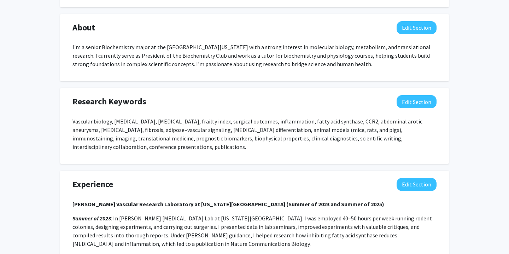
scroll to position [331, 0]
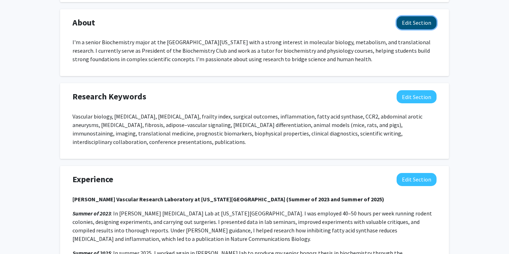
click at [419, 20] on button "Edit Section" at bounding box center [416, 22] width 40 height 13
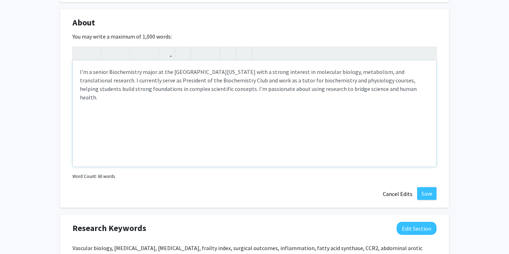
click at [222, 72] on p "I'm a senior Biochemistry major at the [GEOGRAPHIC_DATA][US_STATE] with a stron…" at bounding box center [254, 84] width 349 height 34
click at [93, 71] on p "I'm a senior Biochemistry major at the [GEOGRAPHIC_DATA][US_STATE] with a stron…" at bounding box center [254, 84] width 349 height 34
drag, startPoint x: 127, startPoint y: 72, endPoint x: 172, endPoint y: 72, distance: 45.6
click at [172, 72] on p "I'm a current senior Biochemistry major at the [GEOGRAPHIC_DATA][US_STATE] with…" at bounding box center [254, 84] width 349 height 34
copy p "Biochemistry major"
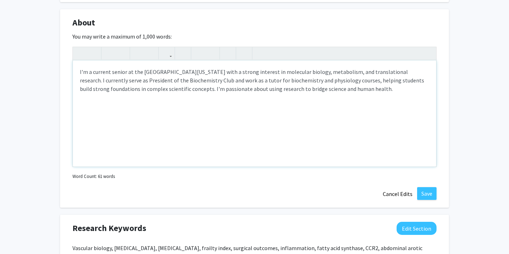
click at [229, 71] on p "I'm a current senior at the [GEOGRAPHIC_DATA][US_STATE] with a strong interest …" at bounding box center [254, 79] width 349 height 25
click at [254, 72] on p "I'm a current senior at the [GEOGRAPHIC_DATA][US_STATE] studying Biochemistry w…" at bounding box center [254, 84] width 349 height 34
type textarea "<p>I'm a current senior at the [GEOGRAPHIC_DATA][US_STATE] studying biochemistr…"
click at [249, 89] on p "I'm a current senior at the [GEOGRAPHIC_DATA][US_STATE] studying biochemistry w…" at bounding box center [254, 84] width 349 height 34
click at [430, 192] on button "Save" at bounding box center [426, 193] width 19 height 13
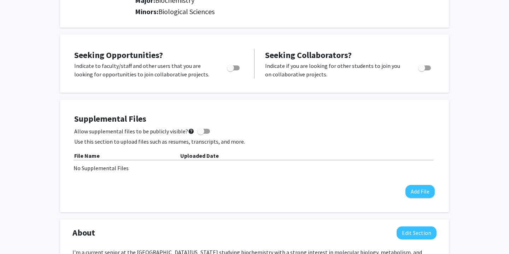
scroll to position [0, 0]
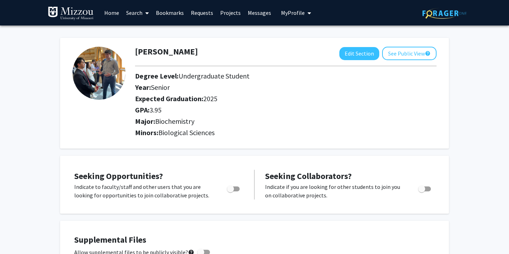
click at [137, 12] on link "Search" at bounding box center [138, 12] width 30 height 25
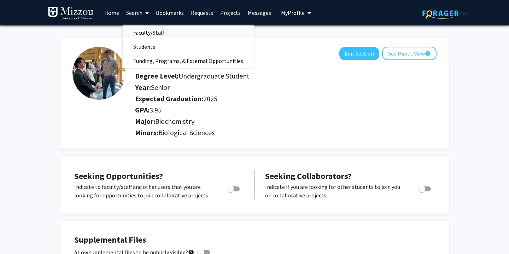
click at [155, 30] on span "Faculty/Staff" at bounding box center [149, 32] width 52 height 14
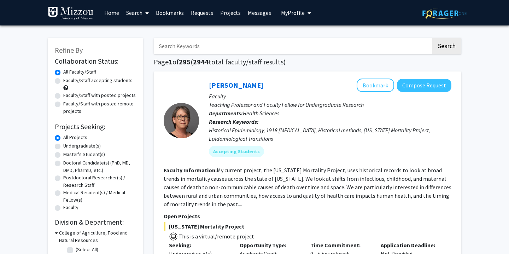
click at [197, 49] on input "Search Keywords" at bounding box center [292, 46] width 277 height 16
type input "Vascular"
click at [432, 38] on button "Search" at bounding box center [446, 46] width 29 height 16
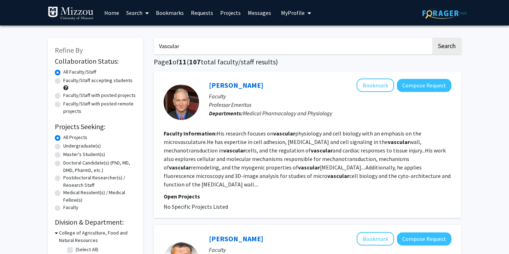
click at [292, 13] on span "My Profile" at bounding box center [293, 12] width 24 height 7
click at [320, 31] on span "[PERSON_NAME]" at bounding box center [325, 33] width 43 height 8
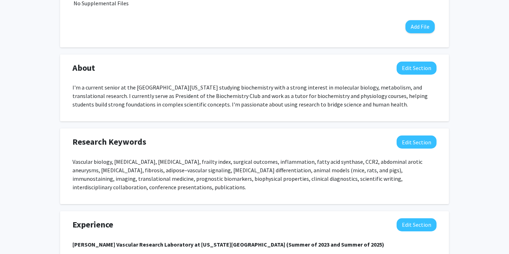
scroll to position [287, 0]
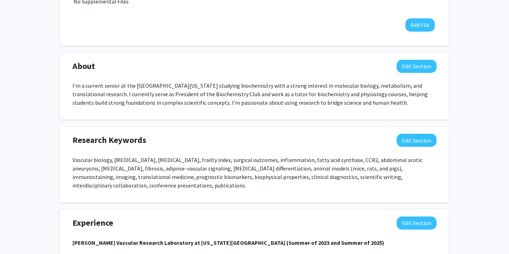
click at [136, 159] on p "Vascular biology, [MEDICAL_DATA], [MEDICAL_DATA], frailty index, surgical outco…" at bounding box center [254, 172] width 364 height 34
copy p "[MEDICAL_DATA]"
click at [136, 159] on p "Vascular biology, [MEDICAL_DATA], [MEDICAL_DATA], frailty index, surgical outco…" at bounding box center [254, 172] width 364 height 34
drag, startPoint x: 152, startPoint y: 160, endPoint x: 212, endPoint y: 160, distance: 60.1
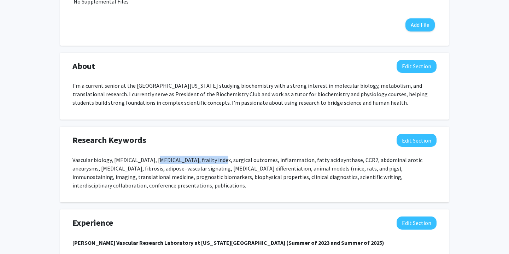
click at [212, 160] on p "Vascular biology, [MEDICAL_DATA], [MEDICAL_DATA], frailty index, surgical outco…" at bounding box center [254, 172] width 364 height 34
copy p "[MEDICAL_DATA]"
click at [212, 160] on p "Vascular biology, [MEDICAL_DATA], [MEDICAL_DATA], frailty index, surgical outco…" at bounding box center [254, 172] width 364 height 34
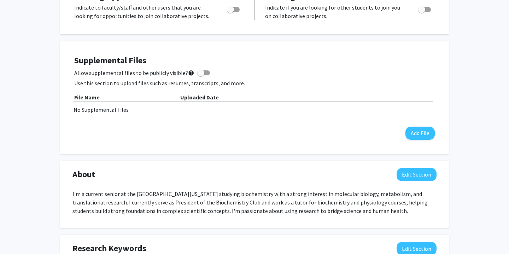
scroll to position [0, 0]
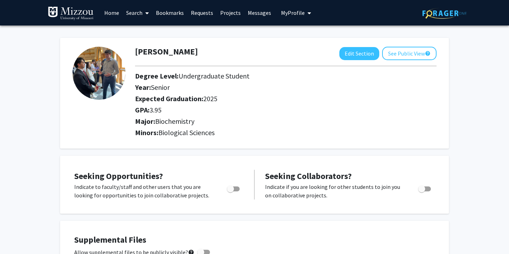
click at [127, 14] on link "Search" at bounding box center [138, 12] width 30 height 25
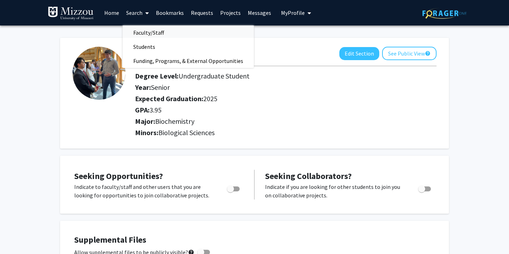
click at [139, 30] on span "Faculty/Staff" at bounding box center [149, 32] width 52 height 14
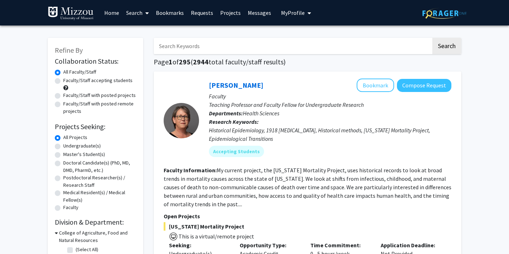
click at [172, 48] on input "Search Keywords" at bounding box center [292, 46] width 277 height 16
paste input "[MEDICAL_DATA]"
type input "[MEDICAL_DATA]"
click at [432, 38] on button "Search" at bounding box center [446, 46] width 29 height 16
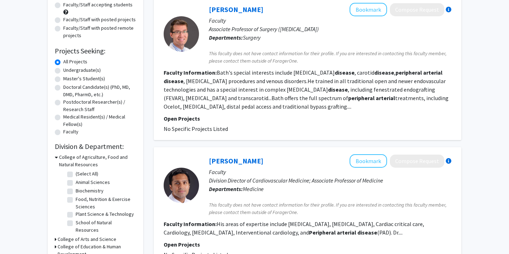
scroll to position [45, 0]
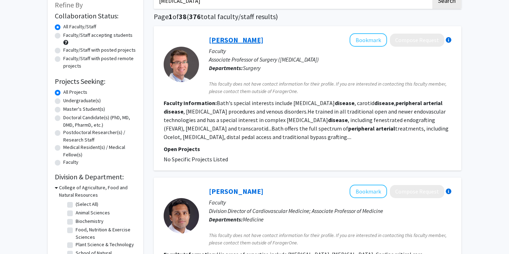
click at [234, 41] on link "[PERSON_NAME]" at bounding box center [236, 39] width 54 height 9
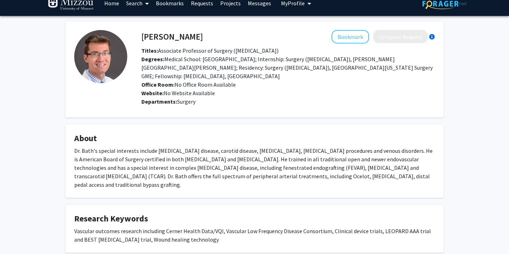
scroll to position [7, 0]
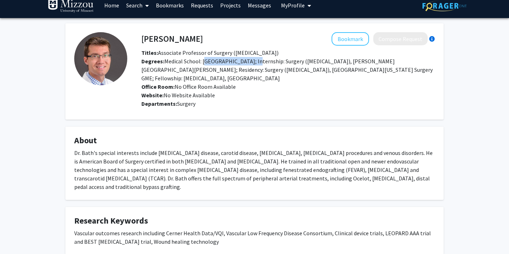
drag, startPoint x: 203, startPoint y: 61, endPoint x: 252, endPoint y: 62, distance: 48.8
click at [252, 62] on span "Degrees: Medical School: [GEOGRAPHIC_DATA]; Internship: Surgery ([MEDICAL_DATA]…" at bounding box center [286, 70] width 291 height 24
copy span "[GEOGRAPHIC_DATA]"
click at [323, 122] on div "[PERSON_NAME] Bookmark Compose Request Titles: Associate Professor of Surgery (…" at bounding box center [254, 138] width 389 height 231
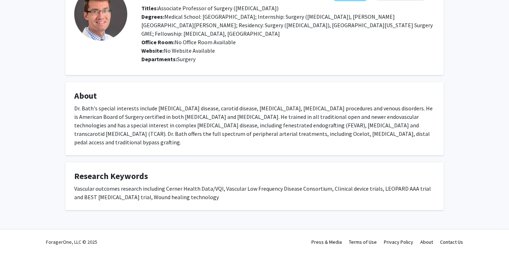
scroll to position [0, 0]
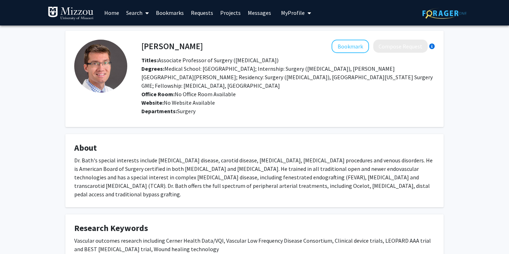
click at [145, 13] on span at bounding box center [145, 13] width 6 height 25
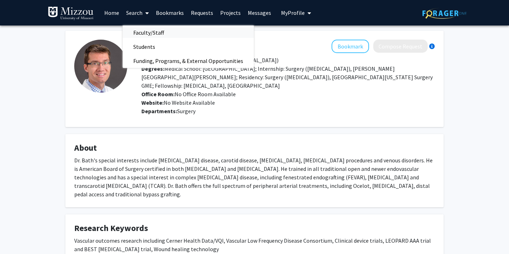
click at [148, 32] on span "Faculty/Staff" at bounding box center [149, 32] width 52 height 14
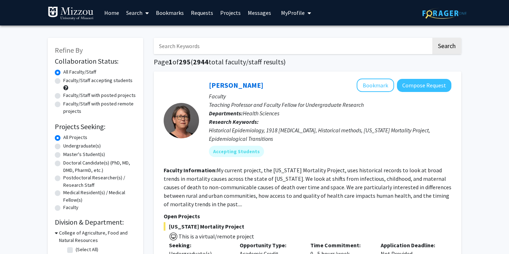
click at [187, 45] on input "Search Keywords" at bounding box center [292, 46] width 277 height 16
paste input "UCAT"
type input "U"
type input "[MEDICAL_DATA]"
click at [432, 38] on button "Search" at bounding box center [446, 46] width 29 height 16
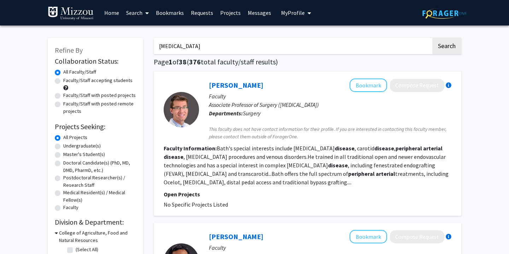
click at [303, 62] on h1 "Page 1 of 38 ( 376 total faculty/staff results)" at bounding box center [307, 62] width 307 height 8
click at [63, 80] on label "Faculty/Staff accepting students" at bounding box center [97, 80] width 69 height 7
click at [63, 80] on input "Faculty/Staff accepting students" at bounding box center [65, 79] width 5 height 5
radio input "true"
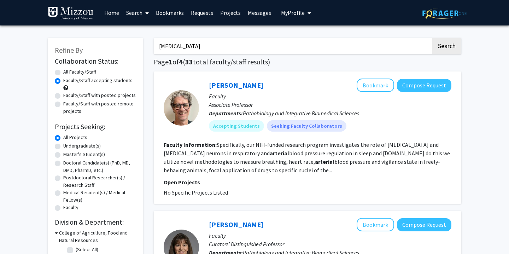
click at [63, 72] on label "All Faculty/Staff" at bounding box center [79, 71] width 33 height 7
click at [63, 72] on input "All Faculty/Staff" at bounding box center [65, 70] width 5 height 5
radio input "true"
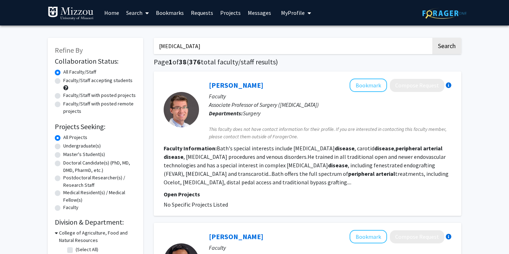
click at [237, 45] on input "[MEDICAL_DATA]" at bounding box center [292, 46] width 277 height 16
type input "gastroenterology"
click at [432, 38] on button "Search" at bounding box center [446, 46] width 29 height 16
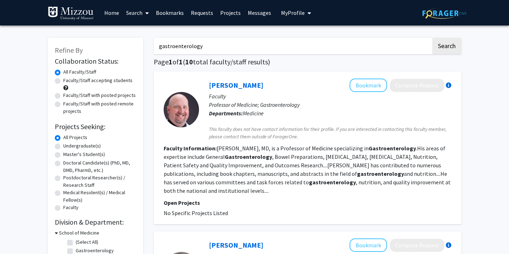
click at [63, 81] on label "Faculty/Staff accepting students" at bounding box center [97, 80] width 69 height 7
click at [63, 81] on input "Faculty/Staff accepting students" at bounding box center [65, 79] width 5 height 5
radio input "true"
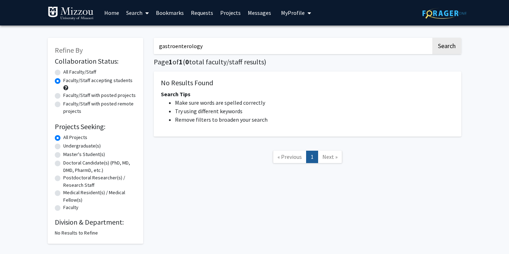
click at [63, 72] on label "All Faculty/Staff" at bounding box center [79, 71] width 33 height 7
click at [63, 72] on input "All Faculty/Staff" at bounding box center [65, 70] width 5 height 5
radio input "true"
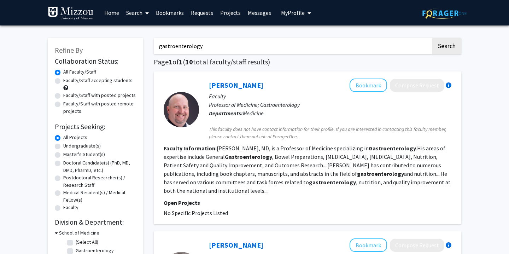
click at [231, 46] on input "gastroenterology" at bounding box center [292, 46] width 277 height 16
type input "[PERSON_NAME]"
click at [432, 38] on button "Search" at bounding box center [446, 46] width 29 height 16
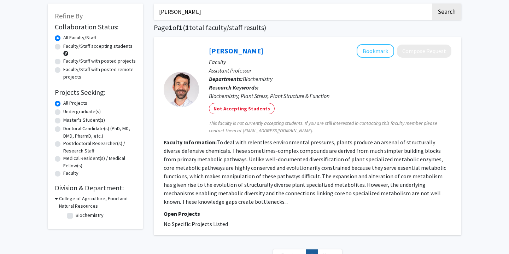
scroll to position [31, 0]
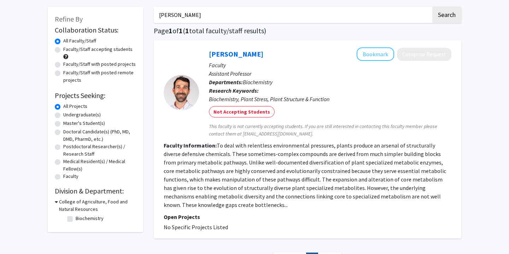
click at [482, 185] on div "Refine By Collaboration Status: Collaboration Status All Faculty/Staff Collabor…" at bounding box center [254, 144] width 509 height 301
click at [499, 82] on div "Refine By Collaboration Status: Collaboration Status All Faculty/Staff Collabor…" at bounding box center [254, 144] width 509 height 301
click at [245, 243] on div "[PERSON_NAME] Search Page 1 of 1 ( 1 total faculty/staff results) [PERSON_NAME]…" at bounding box center [307, 140] width 318 height 280
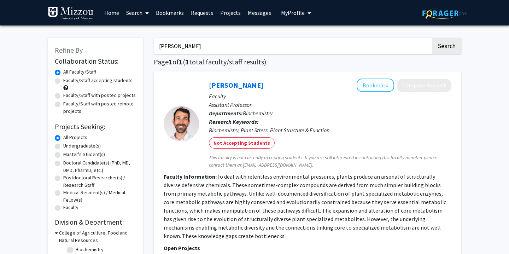
click at [311, 83] on div "[PERSON_NAME] Bookmark Compose Request" at bounding box center [330, 84] width 242 height 13
click at [75, 10] on img at bounding box center [71, 13] width 46 height 14
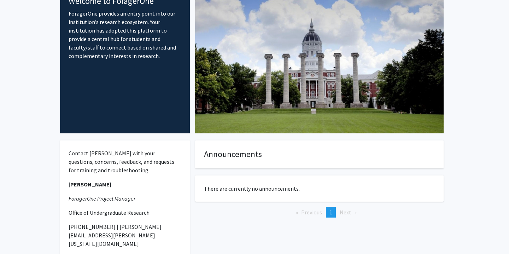
scroll to position [61, 0]
